Goal: Task Accomplishment & Management: Manage account settings

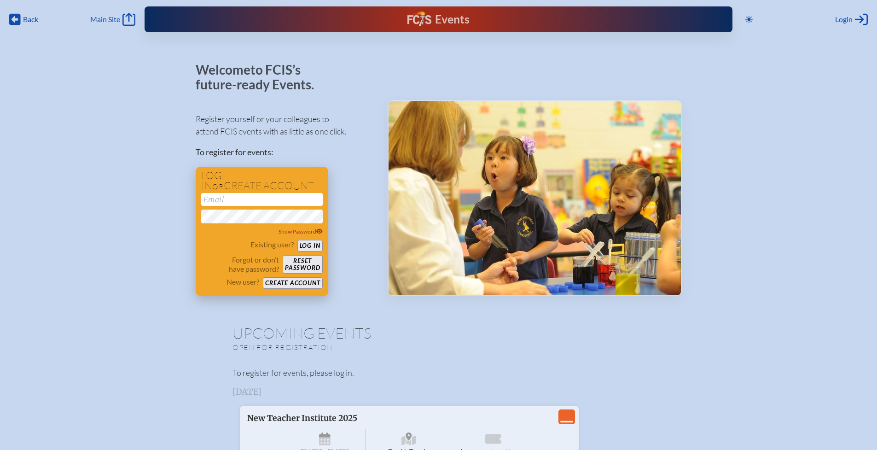
type input "[EMAIL_ADDRESS][DOMAIN_NAME]"
click at [311, 243] on button "Log in" at bounding box center [309, 246] width 25 height 12
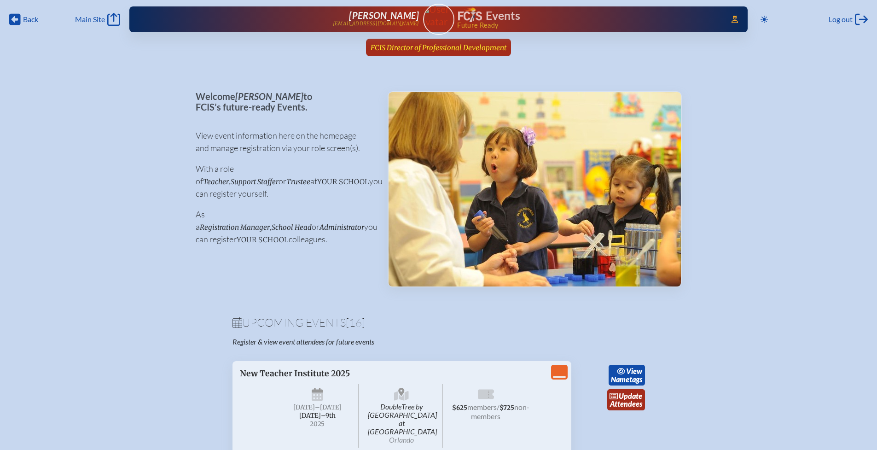
click at [397, 46] on span "FCIS Director of Professional Development" at bounding box center [439, 47] width 136 height 9
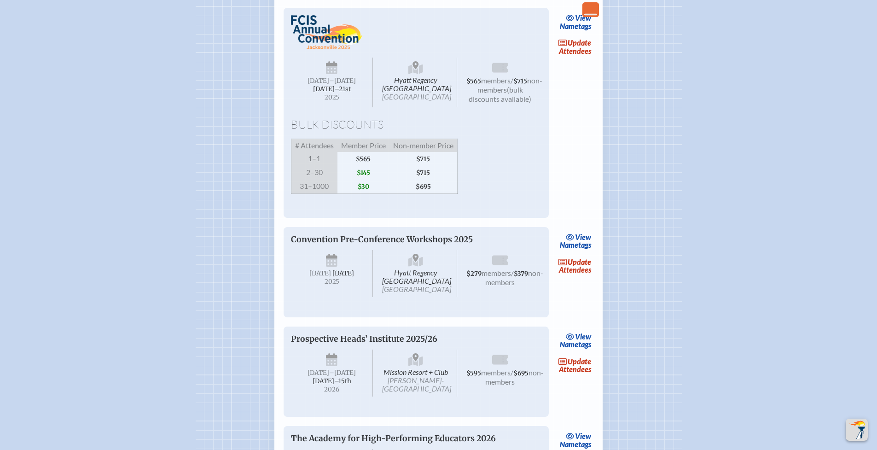
scroll to position [1638, 0]
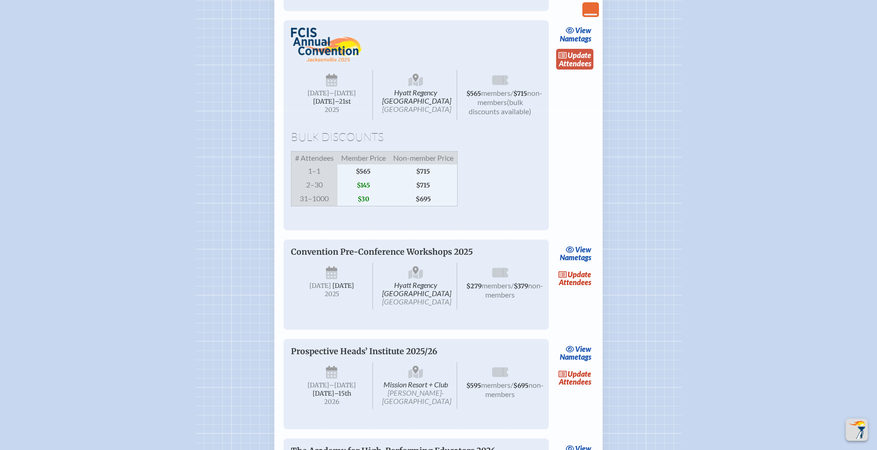
click at [571, 70] on link "update Attendees" at bounding box center [575, 59] width 38 height 21
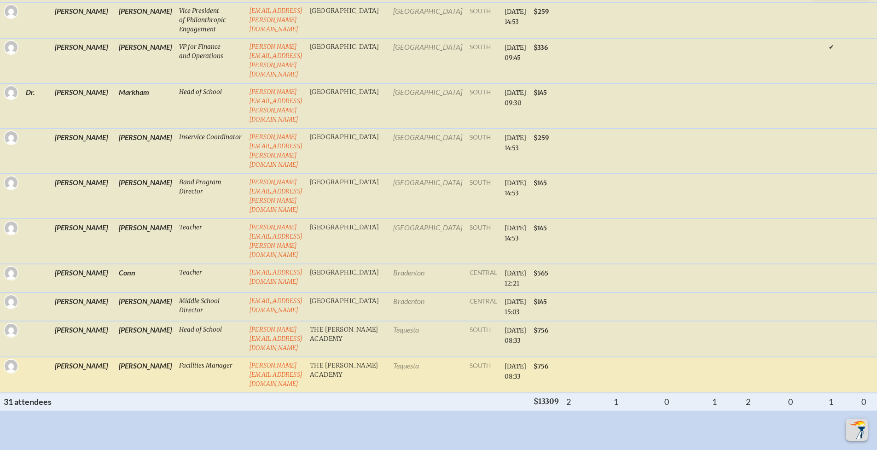
scroll to position [1186, 0]
